Goal: Task Accomplishment & Management: Manage account settings

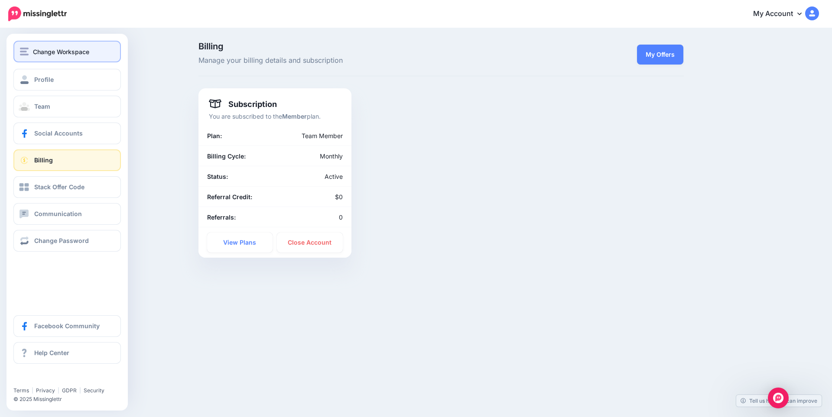
click at [45, 54] on span "Change Workspace" at bounding box center [61, 52] width 56 height 10
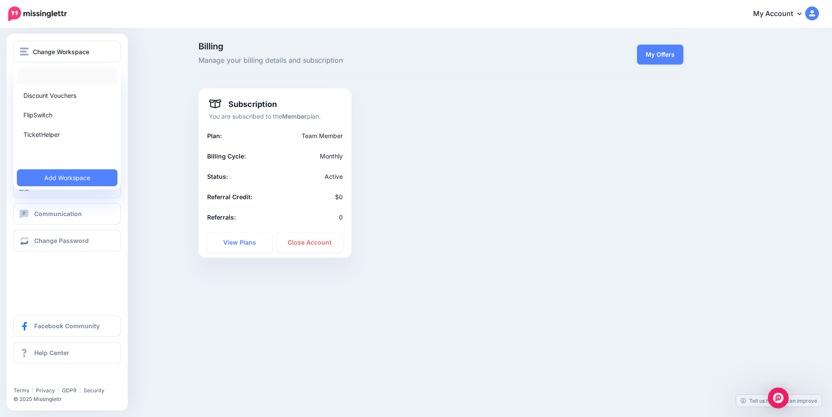
click at [50, 77] on link at bounding box center [67, 76] width 100 height 17
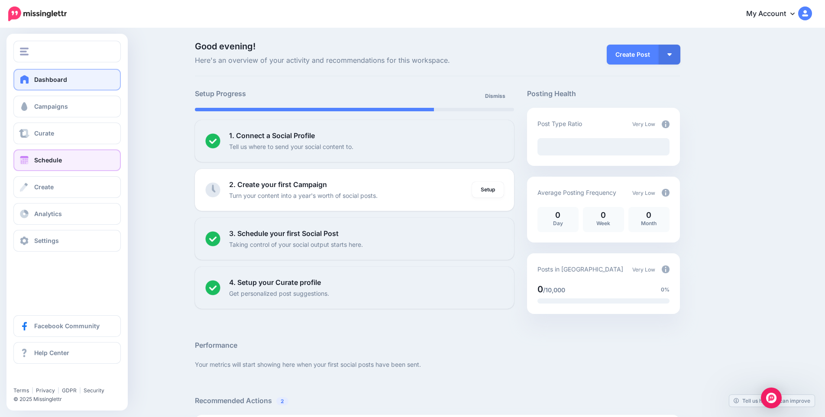
click at [42, 160] on span "Schedule" at bounding box center [48, 159] width 28 height 7
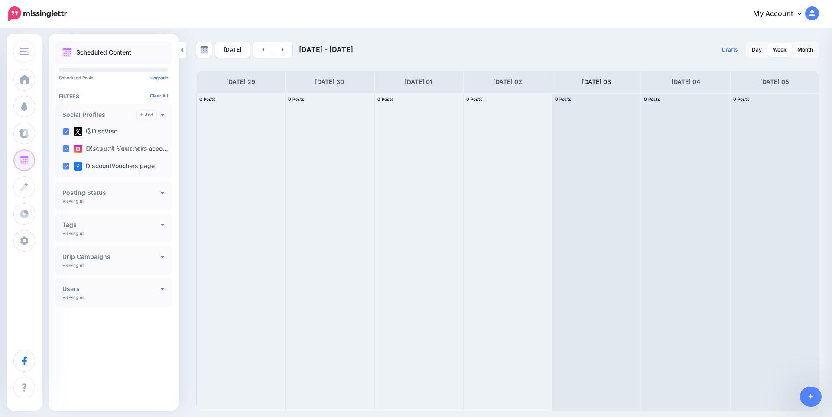
click at [29, 52] on div "button" at bounding box center [24, 52] width 9 height 8
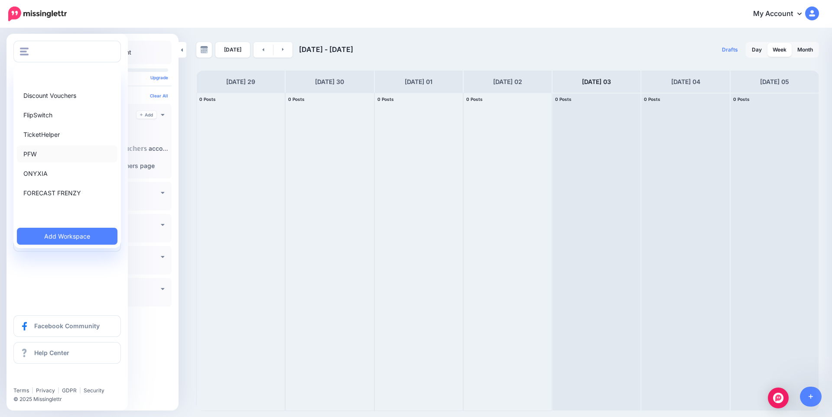
click at [47, 155] on link "PFW" at bounding box center [67, 154] width 100 height 17
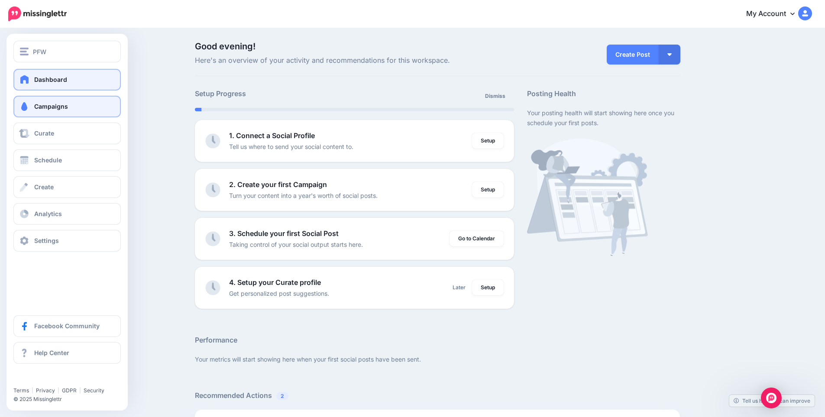
click at [27, 110] on span at bounding box center [24, 106] width 11 height 9
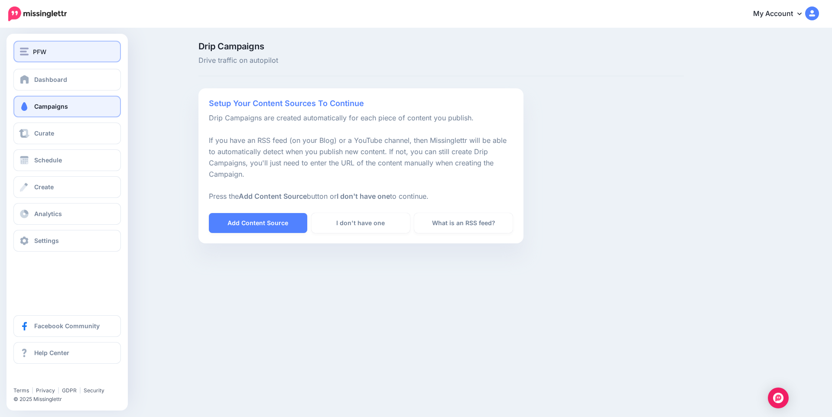
click at [30, 49] on div "PFW" at bounding box center [67, 52] width 94 height 10
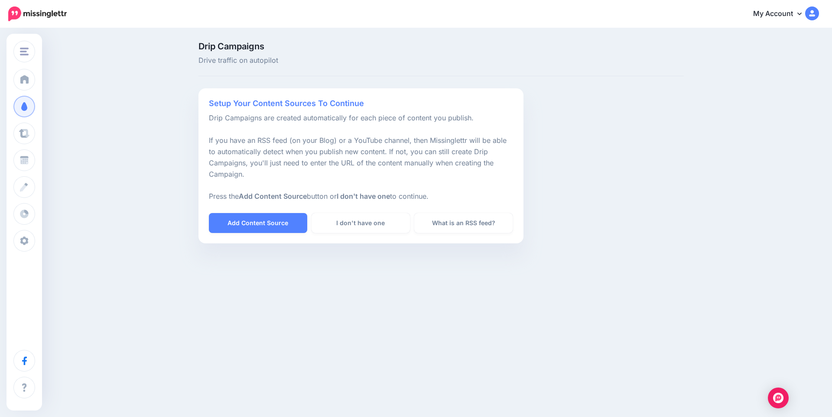
click at [609, 280] on div "PFW Discount Vouchers FlipSwitch TicketHelper PFW ONYXIA FORECAST FRENZY" at bounding box center [416, 179] width 832 height 301
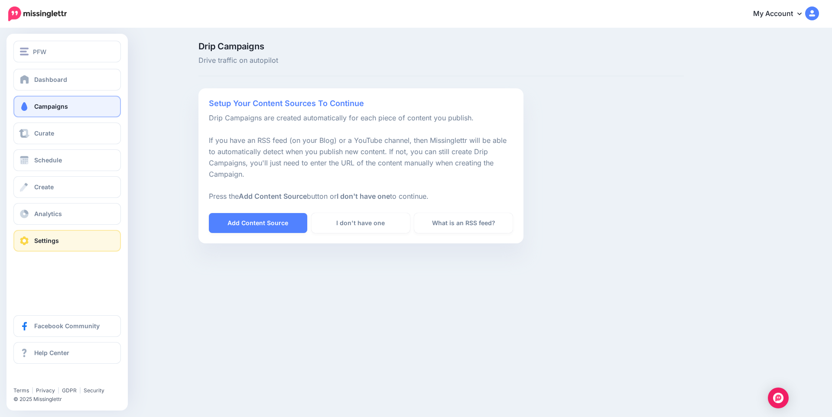
click at [47, 247] on link "Settings" at bounding box center [66, 241] width 107 height 22
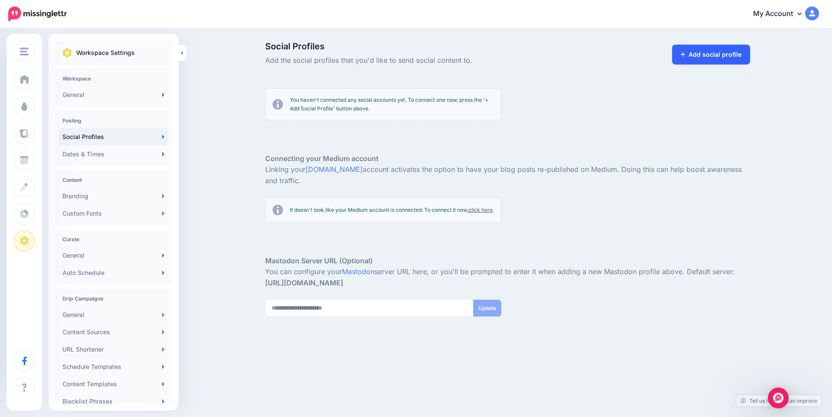
click at [721, 55] on link "Add social profile" at bounding box center [711, 55] width 78 height 20
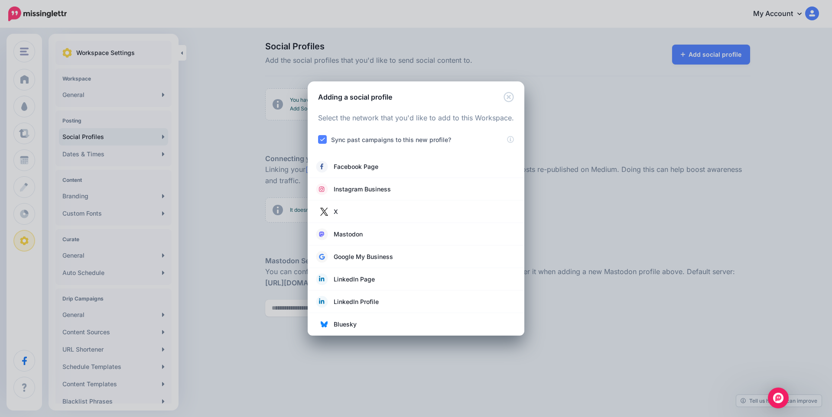
click at [824, 17] on div "Adding a social profile Loading Select the network that you'd like to add to th…" at bounding box center [416, 208] width 832 height 417
click at [814, 16] on div "Adding a social profile Loading Select the network that you'd like to add to th…" at bounding box center [416, 208] width 832 height 417
click at [512, 97] on icon "Close" at bounding box center [508, 97] width 10 height 10
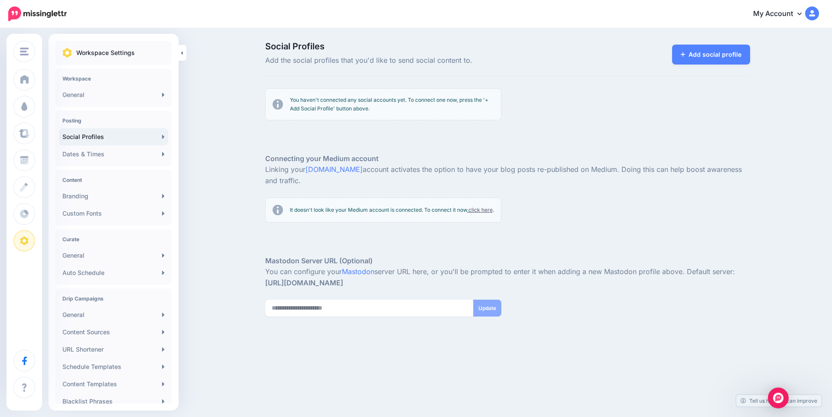
click at [815, 17] on img at bounding box center [812, 13] width 14 height 14
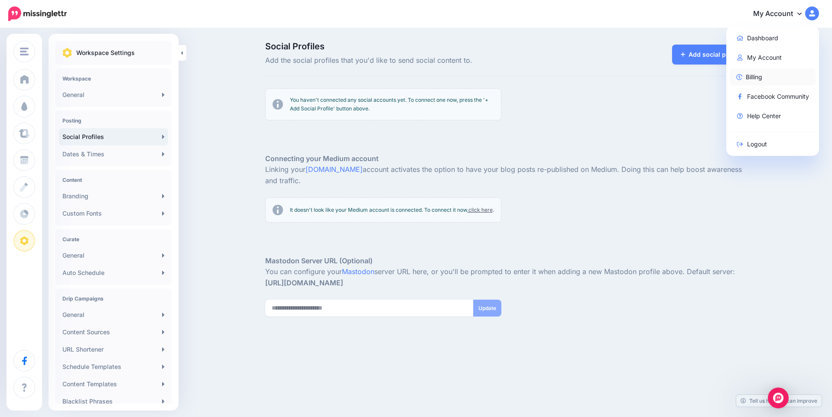
click at [769, 79] on link "Billing" at bounding box center [772, 76] width 86 height 17
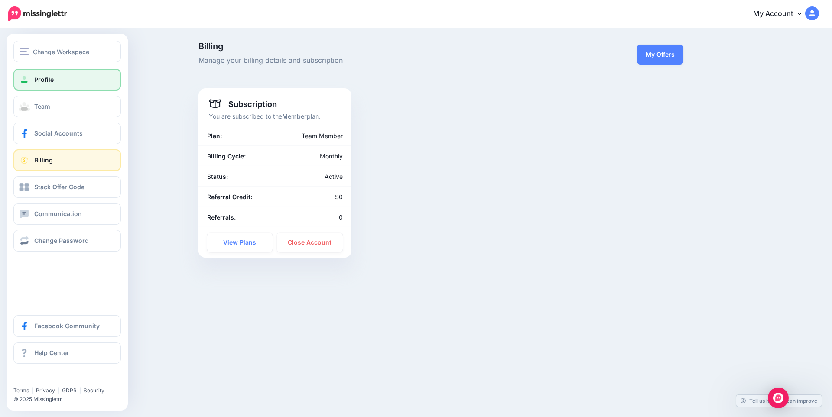
click at [45, 84] on link "Profile" at bounding box center [66, 80] width 107 height 22
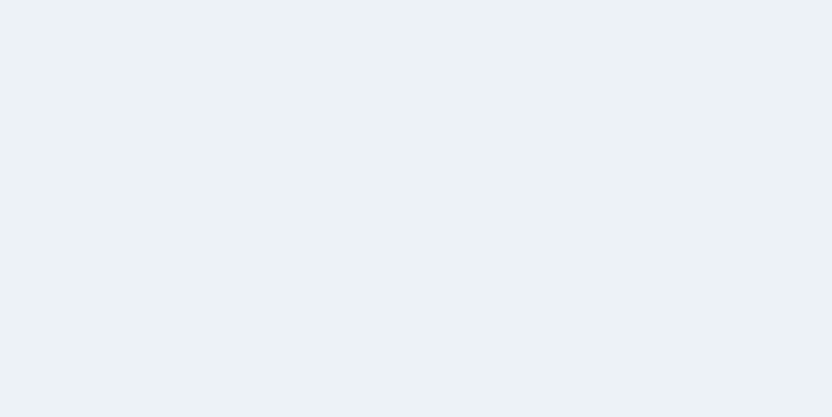
select select
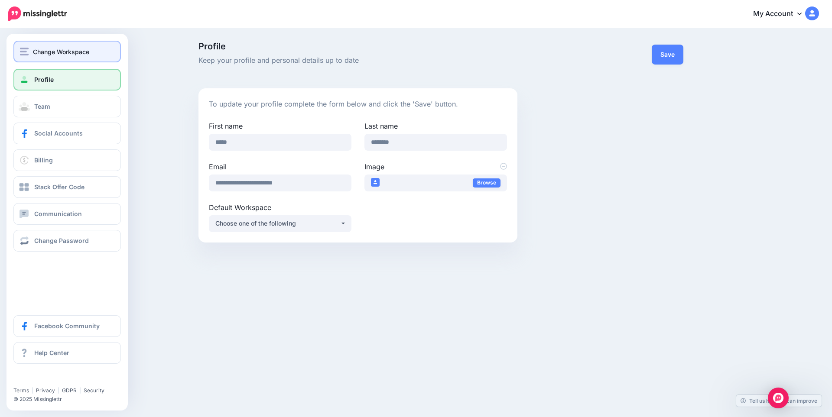
click at [30, 47] on div "Change Workspace" at bounding box center [67, 52] width 94 height 10
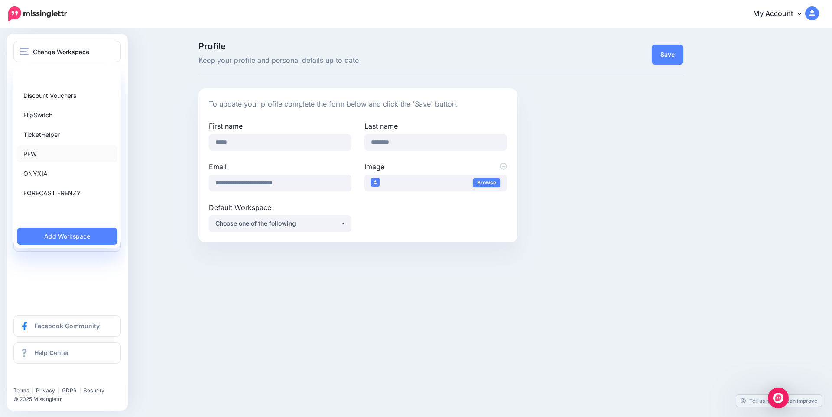
click at [55, 152] on link "PFW" at bounding box center [67, 154] width 100 height 17
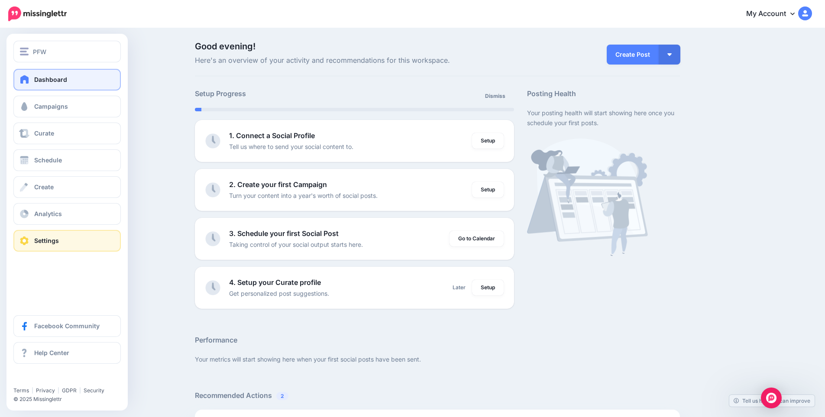
click at [29, 238] on span at bounding box center [24, 240] width 11 height 9
